Goal: Task Accomplishment & Management: Manage account settings

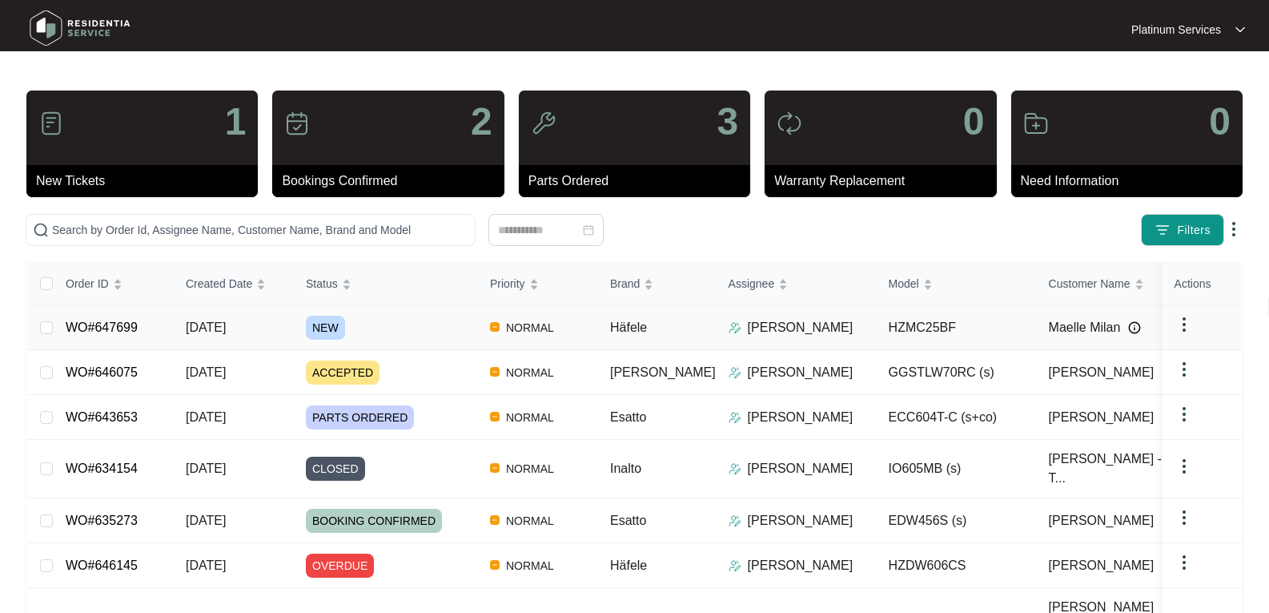
click at [329, 318] on span "NEW" at bounding box center [325, 328] width 39 height 24
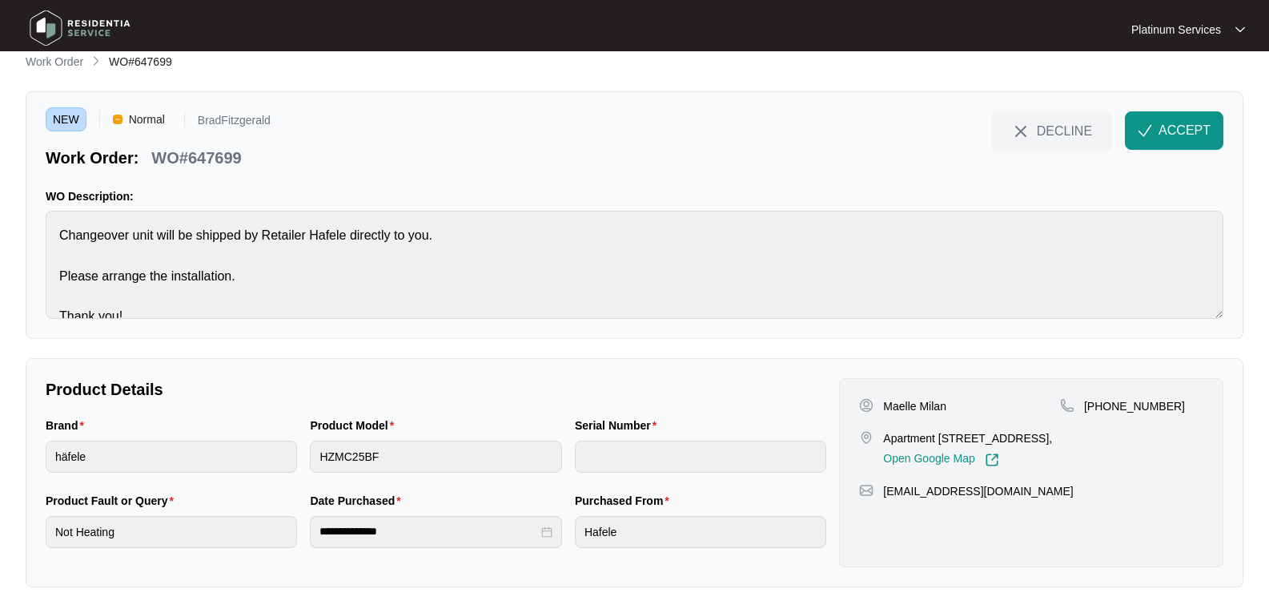
scroll to position [60, 0]
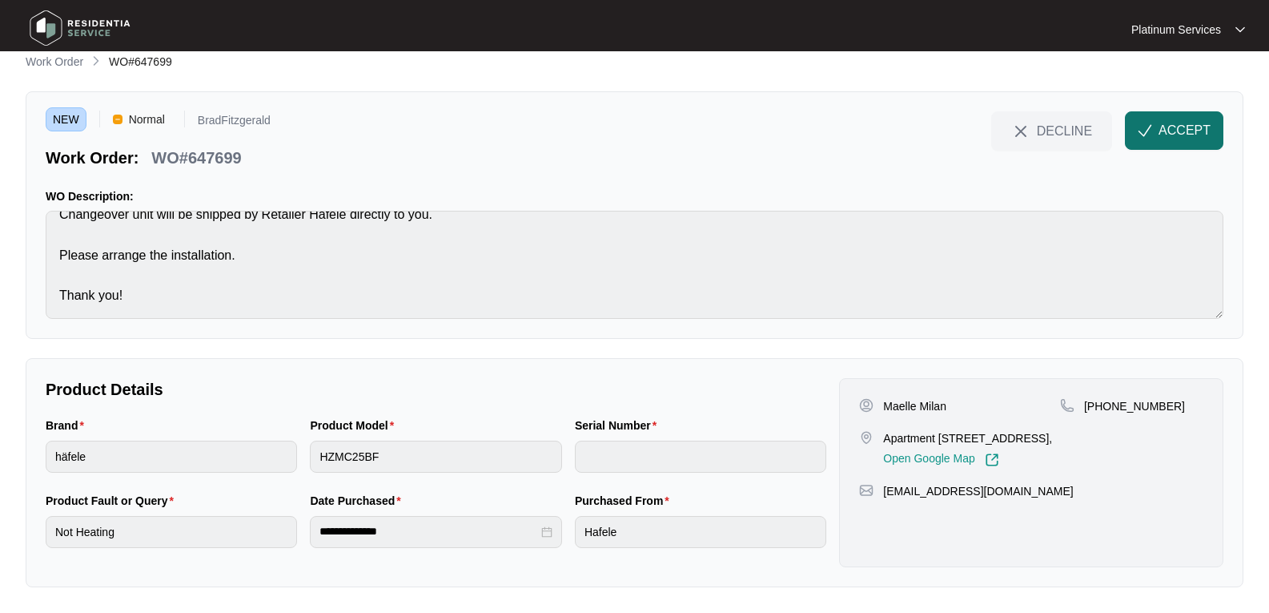
click at [1188, 137] on span "ACCEPT" at bounding box center [1185, 130] width 52 height 19
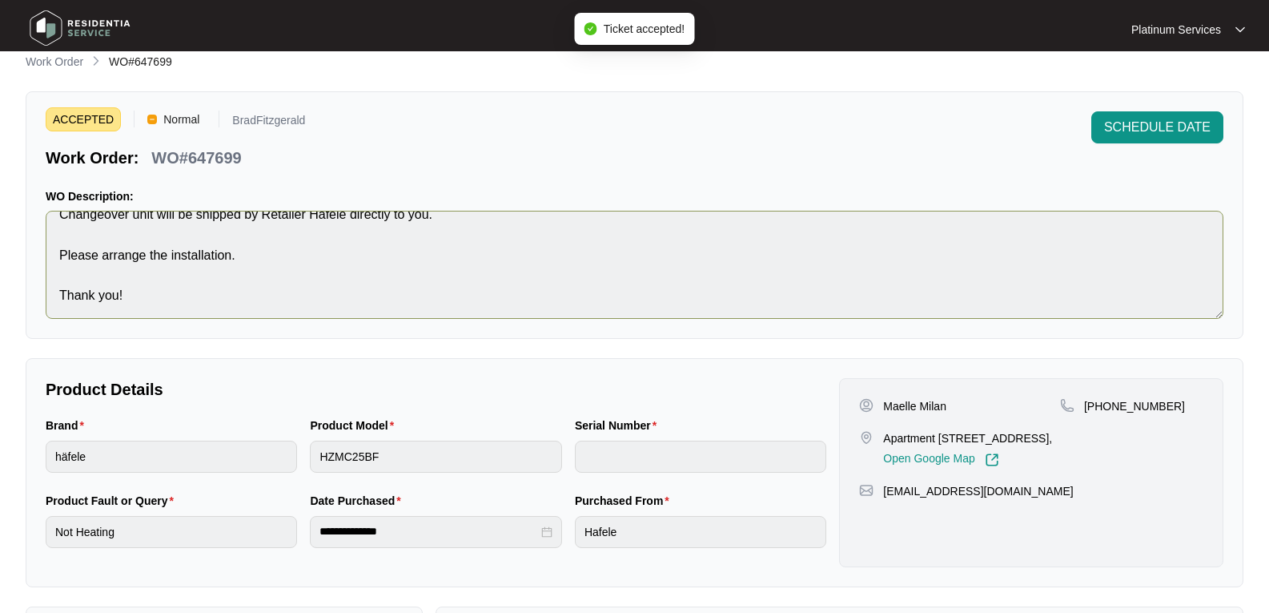
scroll to position [0, 0]
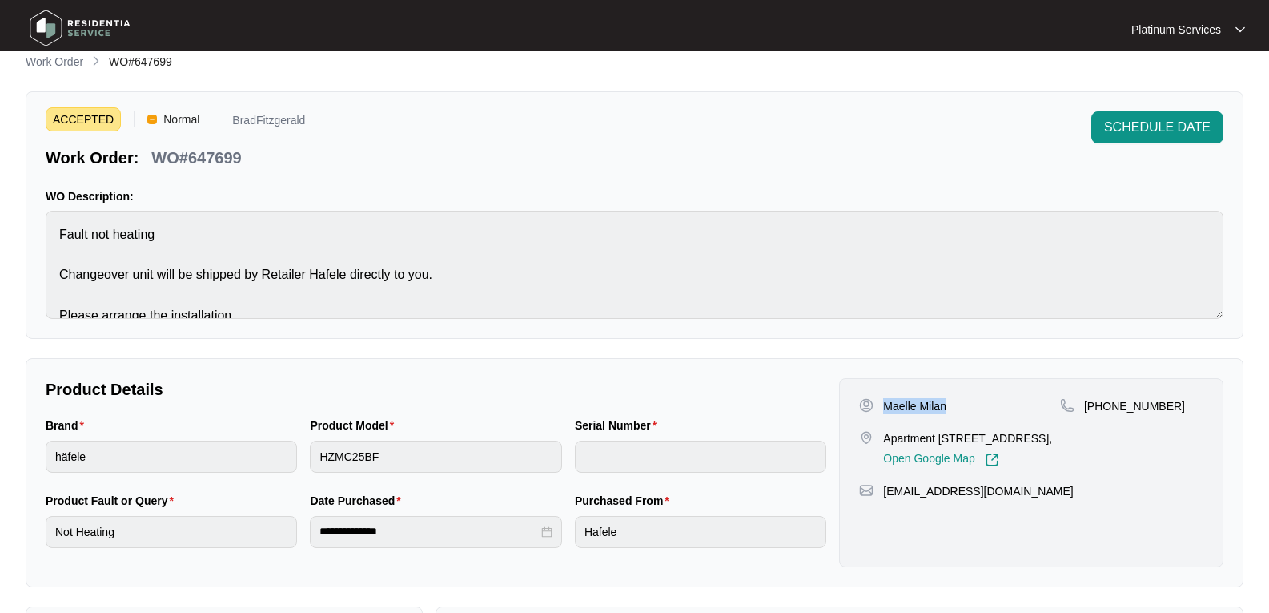
drag, startPoint x: 955, startPoint y: 408, endPoint x: 888, endPoint y: 409, distance: 67.3
click at [888, 409] on div "Maelle Milan" at bounding box center [959, 406] width 201 height 16
copy p "Maelle Milan"
drag, startPoint x: 961, startPoint y: 442, endPoint x: 882, endPoint y: 441, distance: 79.3
click at [882, 441] on div "Apartment [STREET_ADDRESS], Open Google Map" at bounding box center [959, 448] width 201 height 37
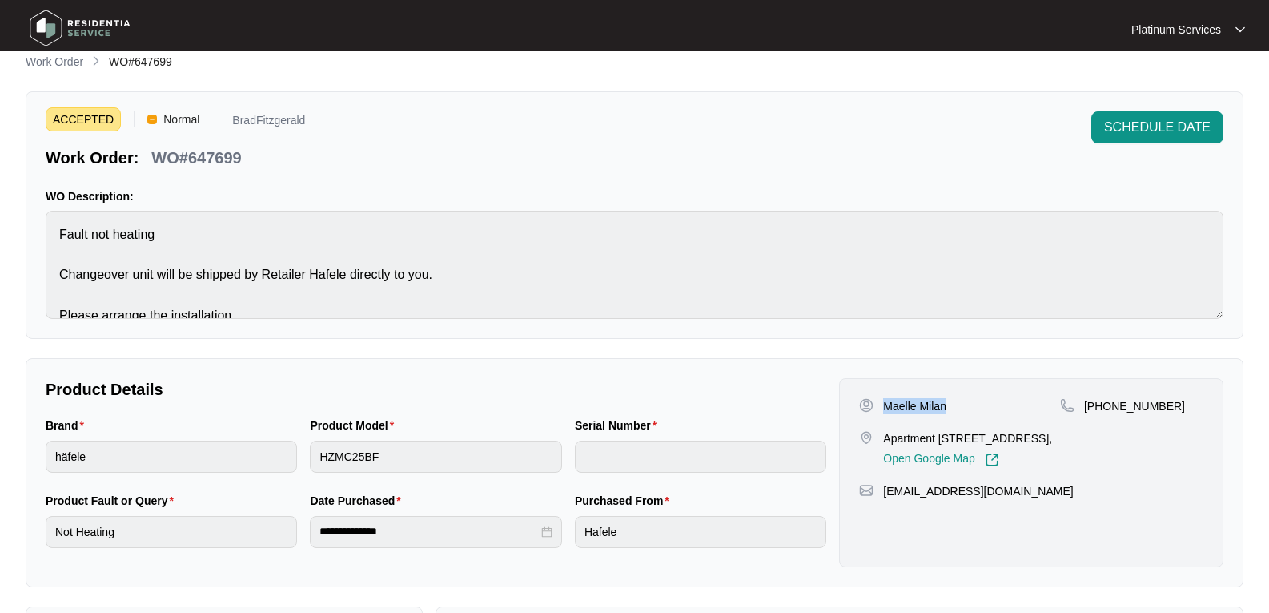
copy p "Apartment [STREET_ADDRESS],"
drag, startPoint x: 1063, startPoint y: 509, endPoint x: 882, endPoint y: 514, distance: 180.2
click at [882, 499] on div "[EMAIL_ADDRESS][DOMAIN_NAME]" at bounding box center [1031, 491] width 344 height 16
copy p "[EMAIL_ADDRESS][DOMAIN_NAME]"
drag, startPoint x: 1168, startPoint y: 399, endPoint x: 1070, endPoint y: 404, distance: 97.9
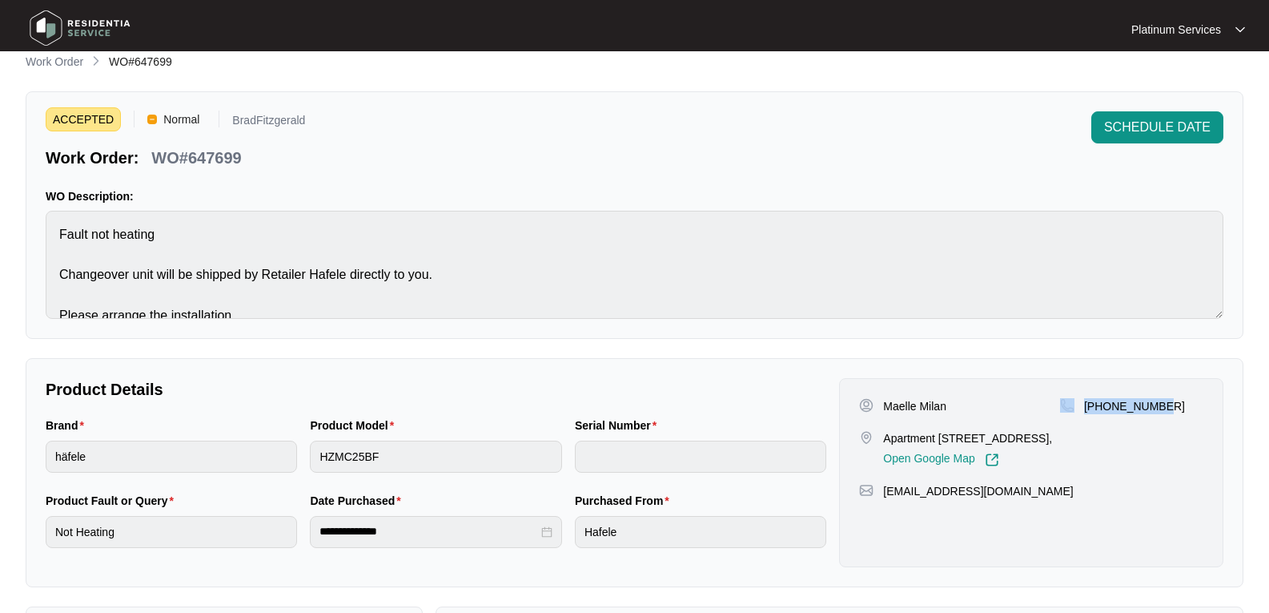
click at [1070, 404] on div "[PHONE_NUMBER]" at bounding box center [1131, 406] width 143 height 16
copy div "[PHONE_NUMBER]"
click at [38, 186] on div "ACCEPTED Normal BradFitzgerald Work Order: WO#647699 SCHEDULE DATE WO Descripti…" at bounding box center [635, 214] width 1218 height 247
click at [213, 157] on p "WO#647699" at bounding box center [196, 158] width 90 height 22
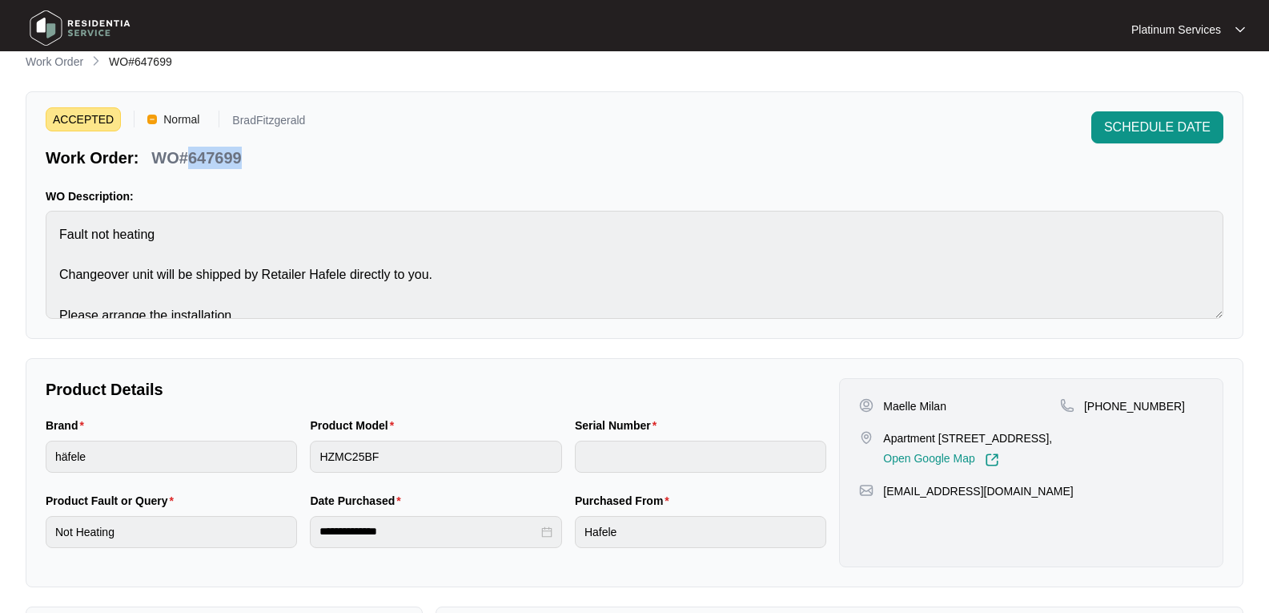
copy p "647699"
click at [0, 442] on html "**********" at bounding box center [634, 437] width 1269 height 911
